Goal: Use online tool/utility: Utilize a website feature to perform a specific function

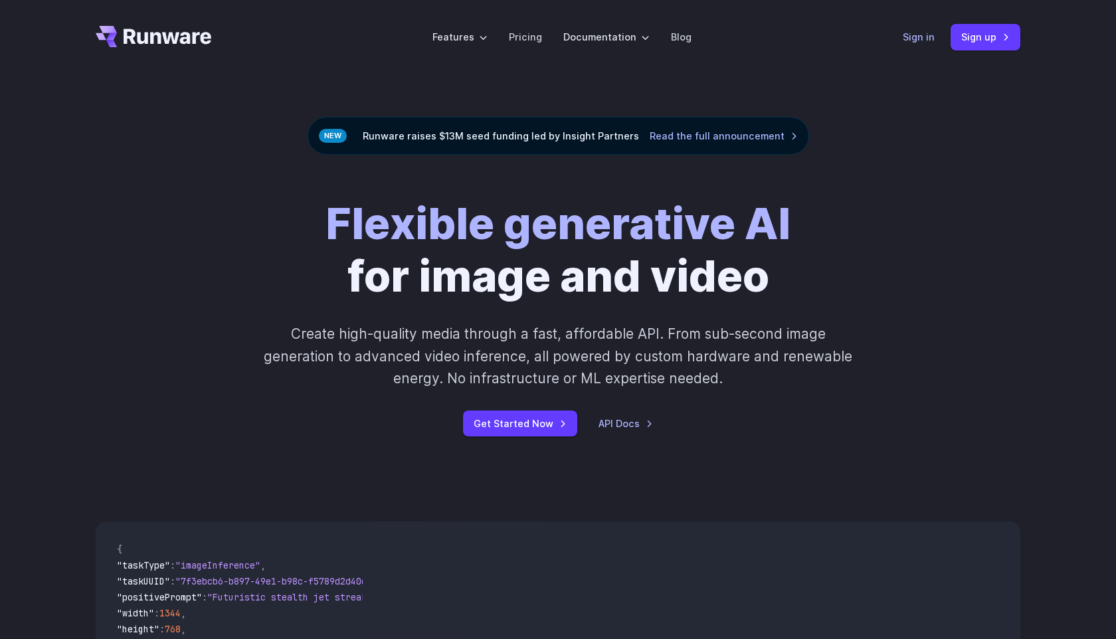
click at [923, 36] on link "Sign in" at bounding box center [918, 36] width 32 height 15
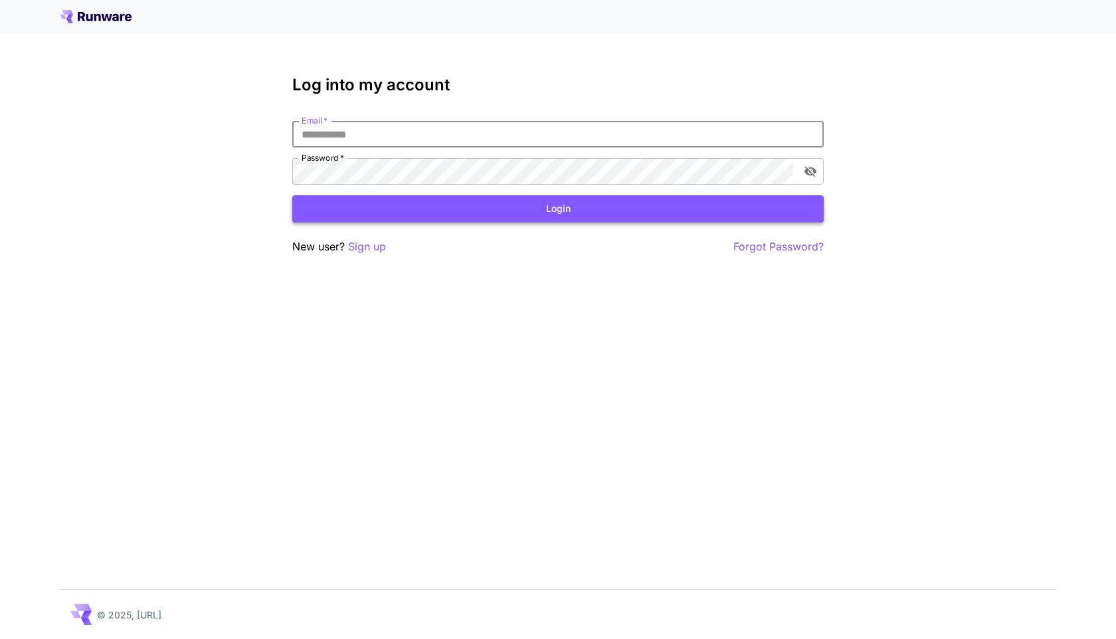
type input "**********"
click at [644, 214] on button "Login" at bounding box center [557, 208] width 531 height 27
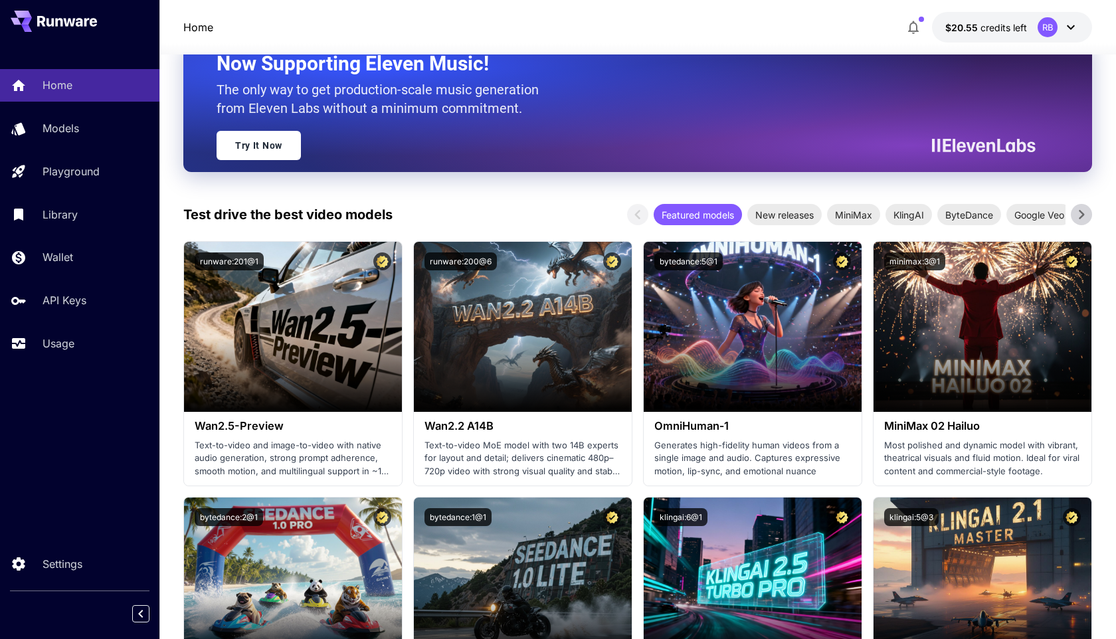
scroll to position [133, 0]
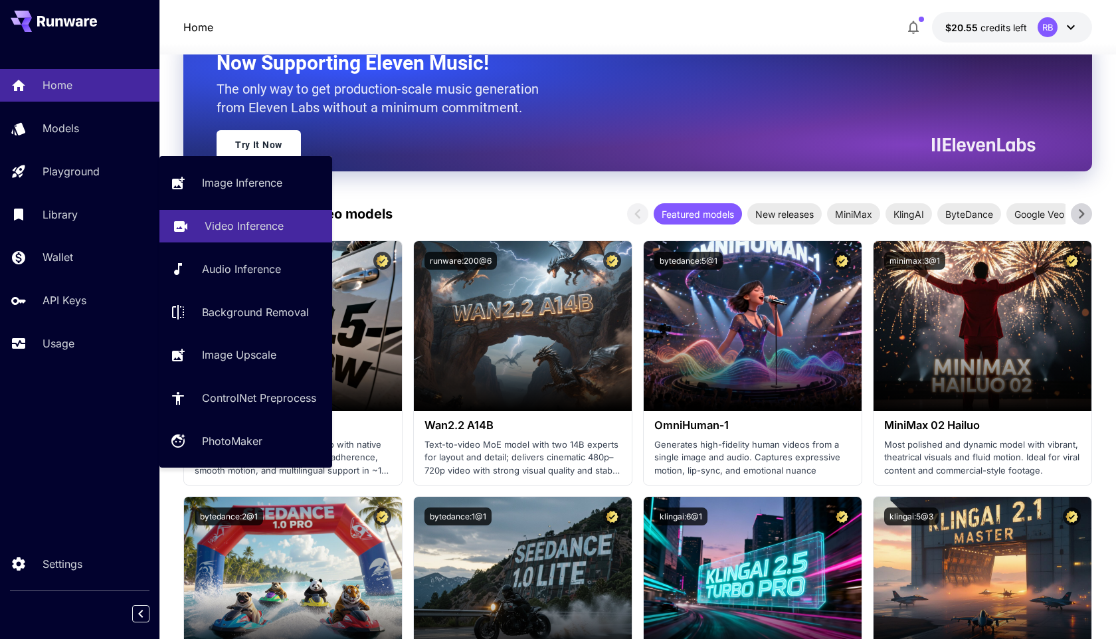
click at [198, 235] on link "Video Inference" at bounding box center [245, 226] width 173 height 33
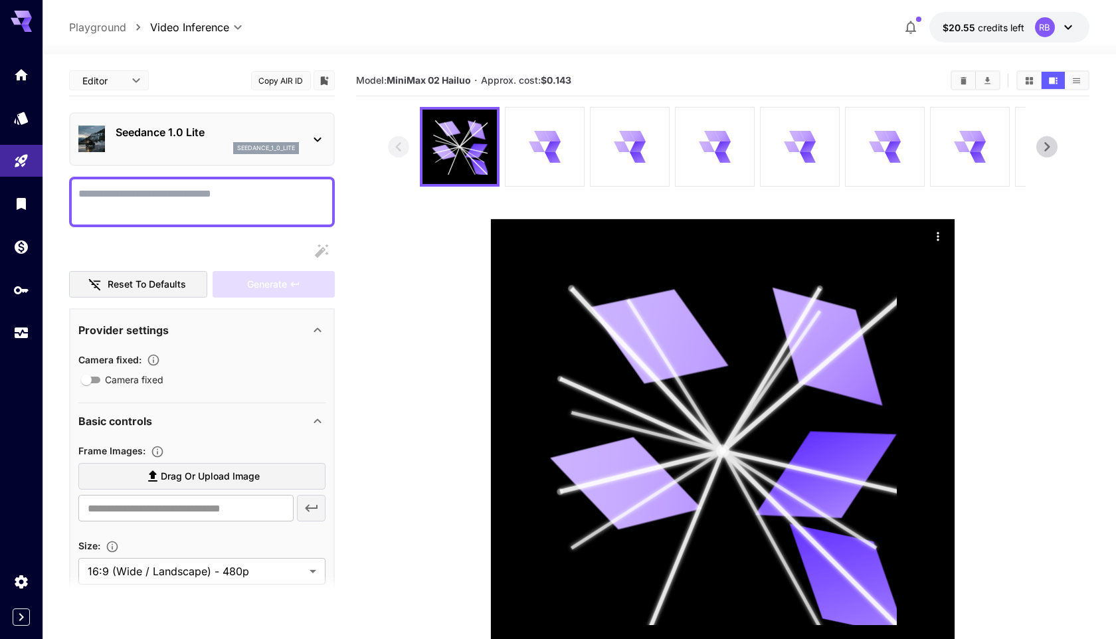
click at [227, 139] on p "Seedance 1.0 Lite" at bounding box center [207, 132] width 183 height 16
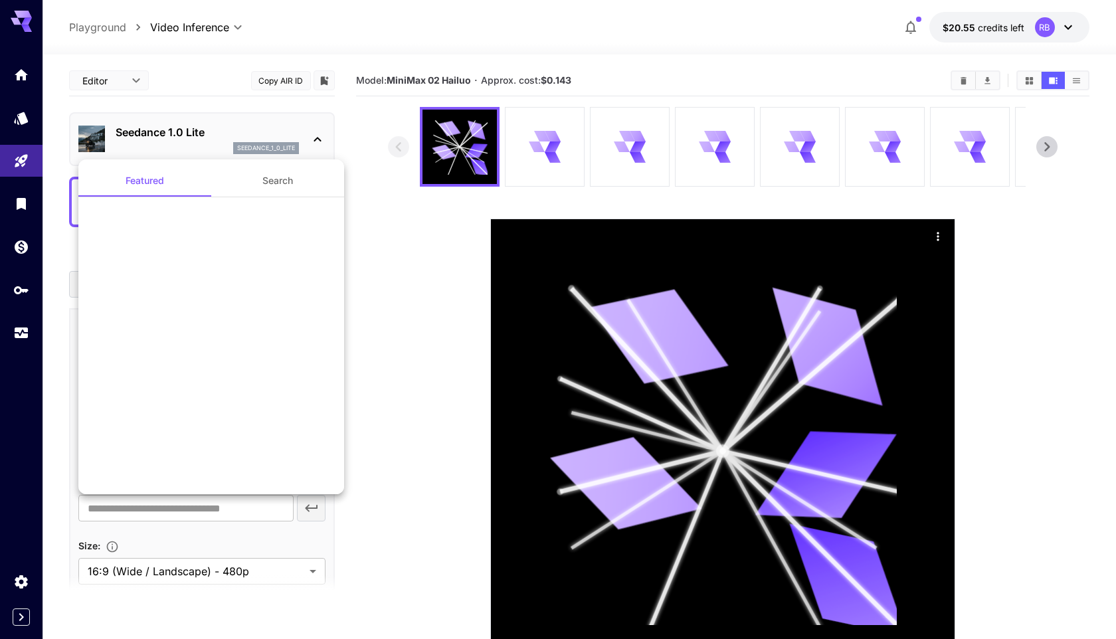
click at [185, 133] on div at bounding box center [558, 319] width 1116 height 639
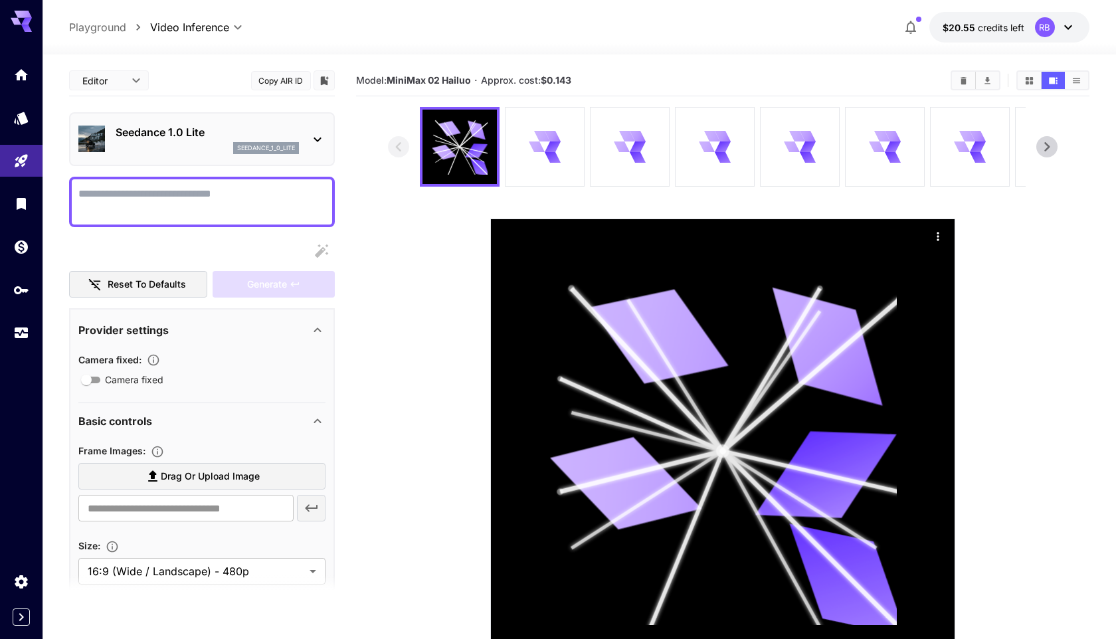
click at [252, 122] on div at bounding box center [558, 319] width 1116 height 639
